Goal: Navigation & Orientation: Find specific page/section

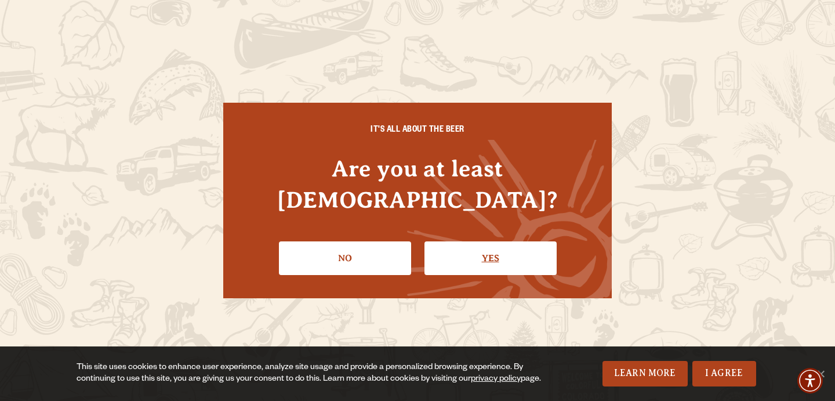
click at [482, 250] on link "Yes" at bounding box center [490, 258] width 132 height 34
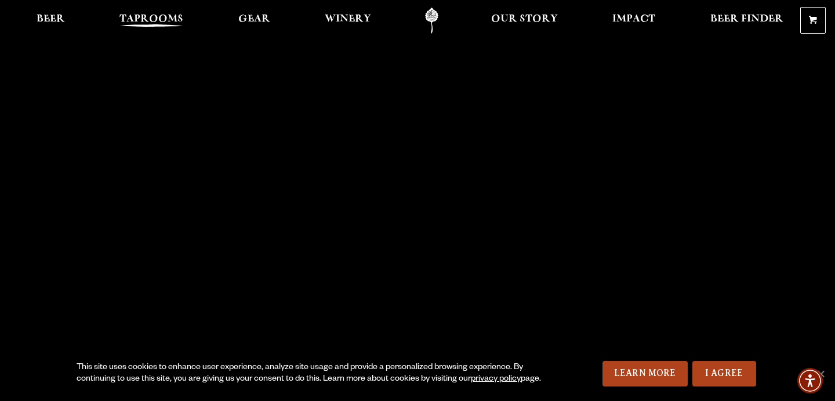
click at [155, 19] on span "Taprooms" at bounding box center [151, 18] width 64 height 9
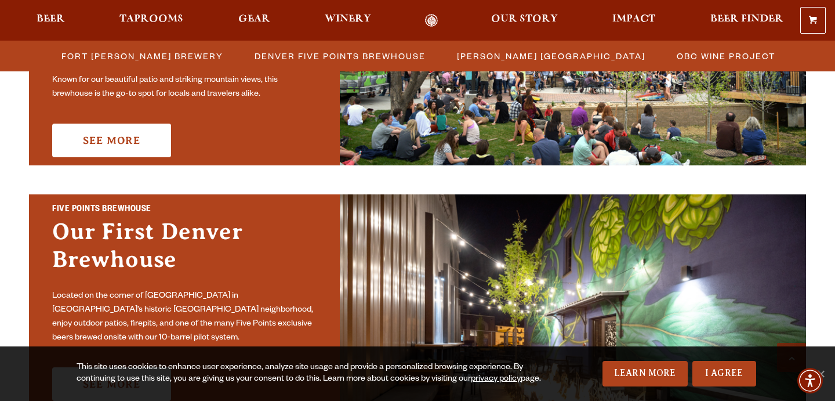
scroll to position [328, 0]
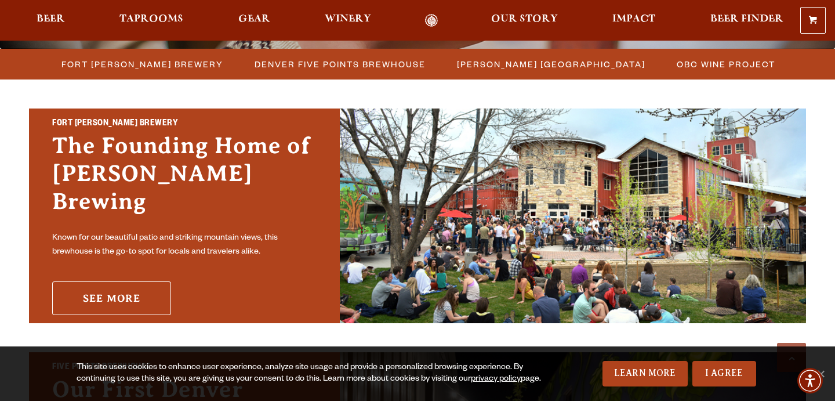
click at [111, 281] on link "See More" at bounding box center [111, 298] width 119 height 34
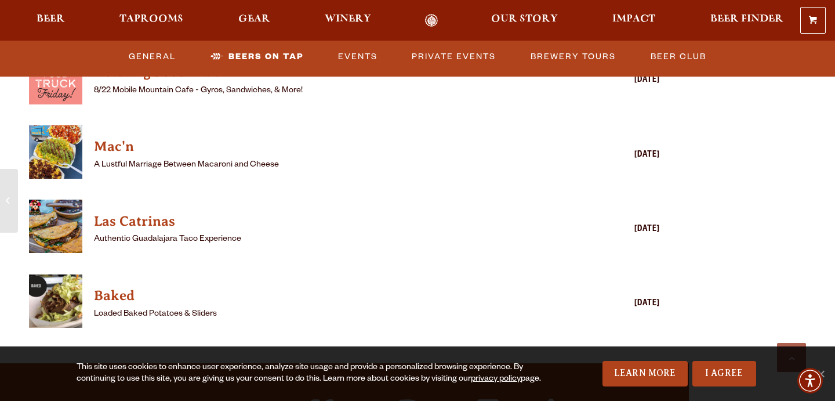
scroll to position [3204, 0]
